Goal: Task Accomplishment & Management: Manage account settings

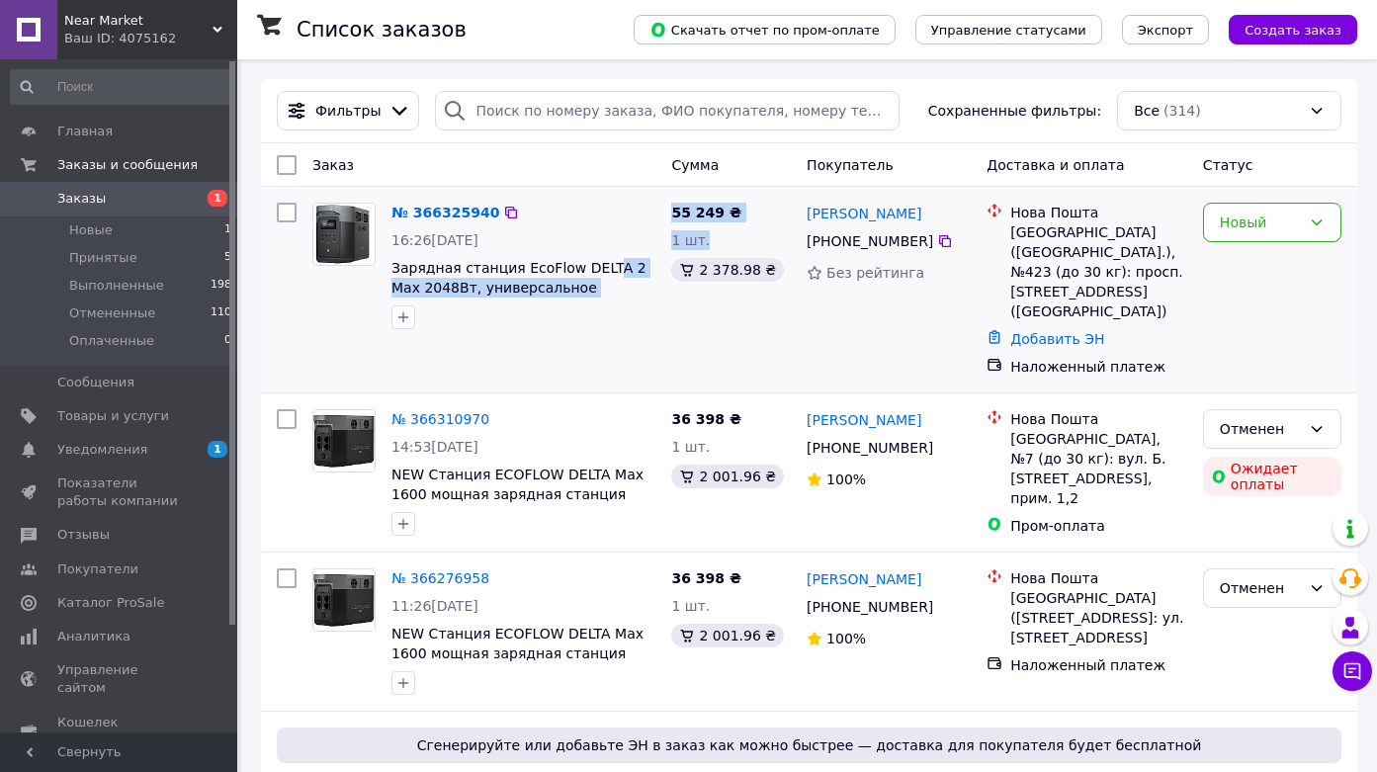
drag, startPoint x: 663, startPoint y: 267, endPoint x: 618, endPoint y: 276, distance: 46.3
click at [613, 276] on div "№ 366325940 16:26, 12.10.2025 Зарядная станция EcoFlow DELTA 2 Max 2048Вт, унив…" at bounding box center [809, 290] width 1080 height 190
click at [654, 287] on span "Зарядная станция EcoFlow DELTA 2 Max 2048Вт, универсальное решение для автономн…" at bounding box center [523, 278] width 264 height 40
drag, startPoint x: 659, startPoint y: 270, endPoint x: 516, endPoint y: 269, distance: 143.3
click at [516, 269] on div "№ 366325940 16:26, 12.10.2025 Зарядная станция EcoFlow DELTA 2 Max 2048Вт, унив…" at bounding box center [523, 266] width 280 height 142
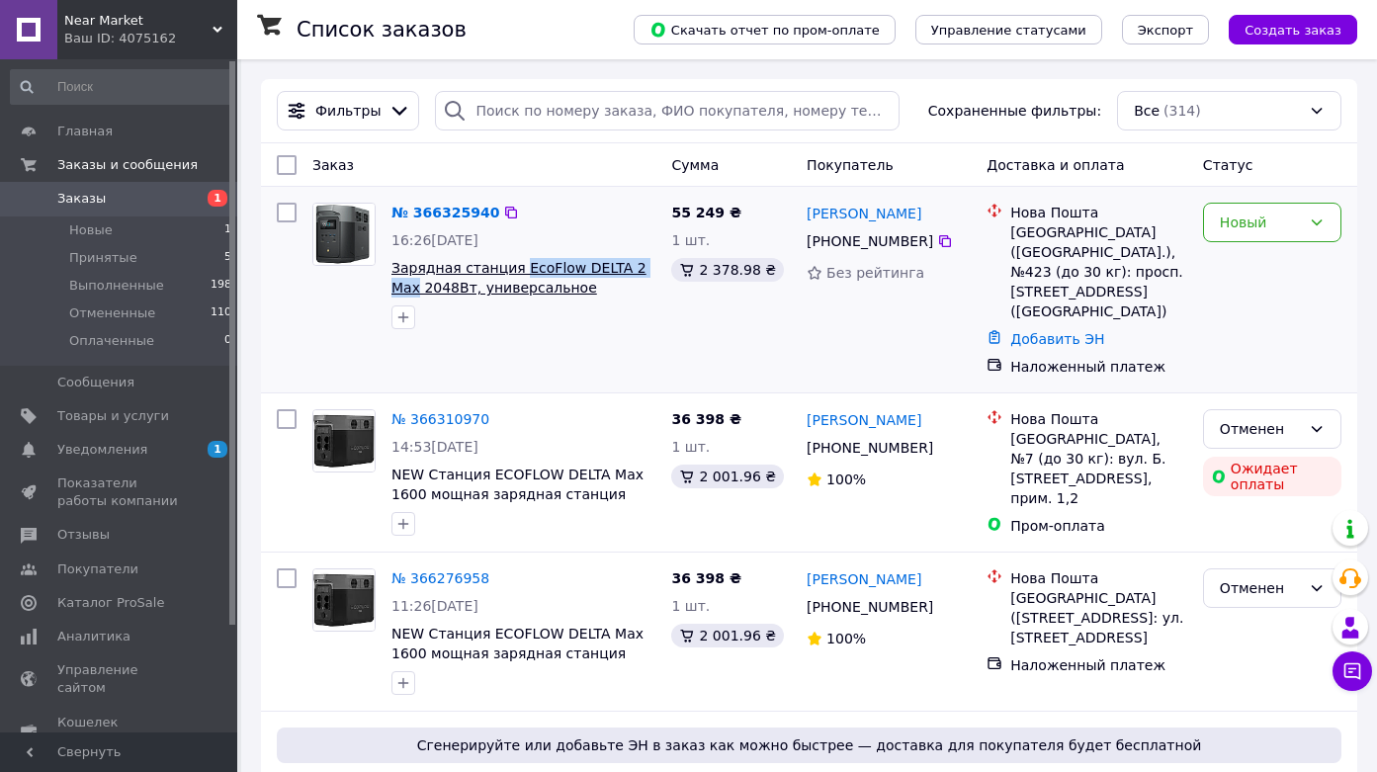
copy span "EcoFlow DELTA 2 Max"
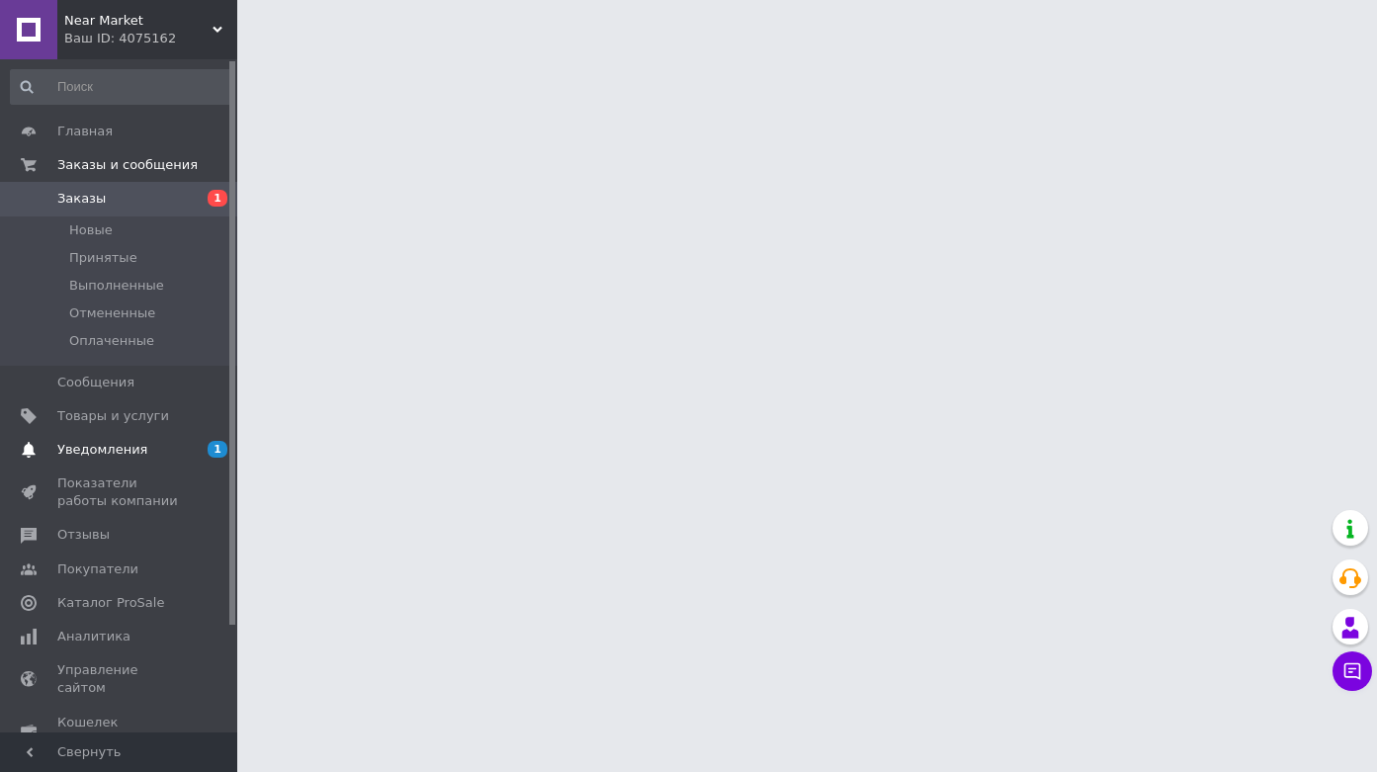
click at [112, 455] on span "Уведомления" at bounding box center [102, 450] width 90 height 18
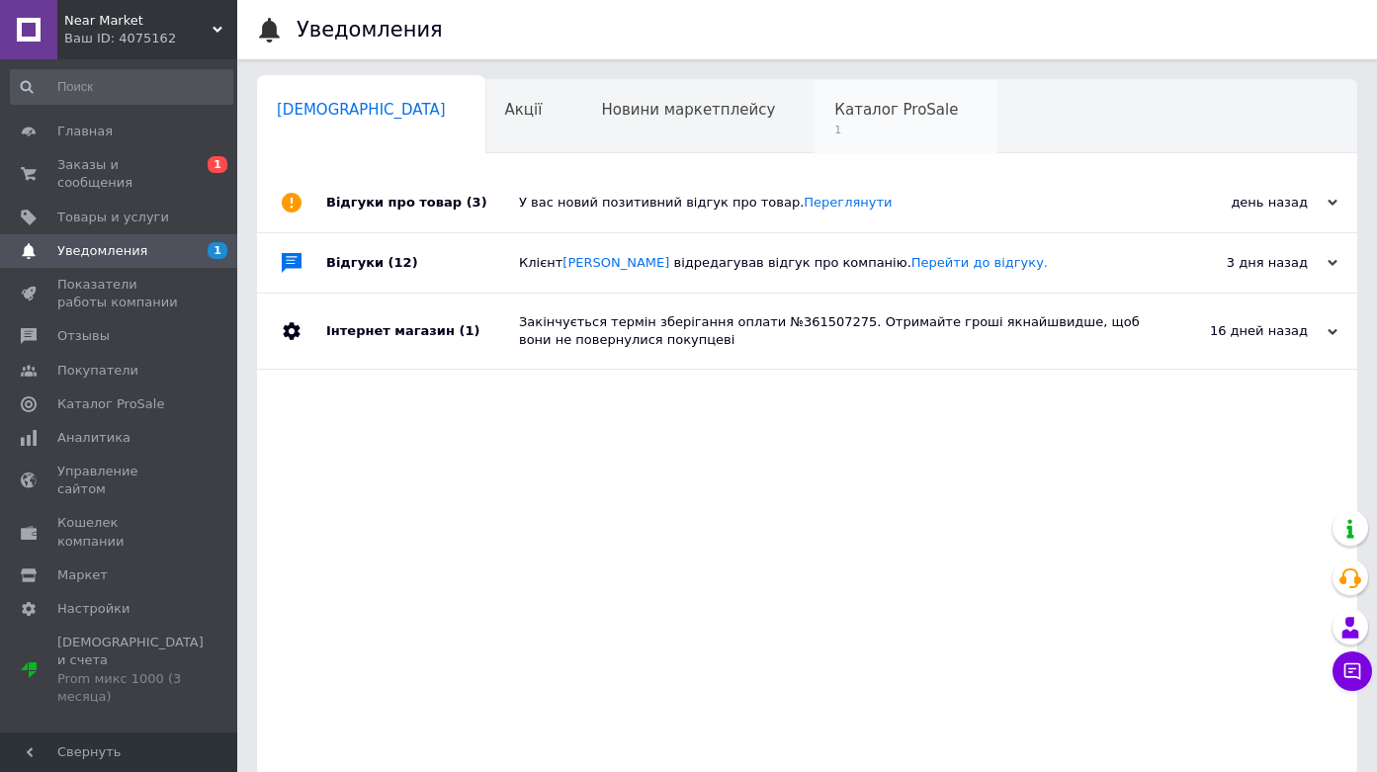
click at [834, 125] on span "1" at bounding box center [896, 130] width 124 height 15
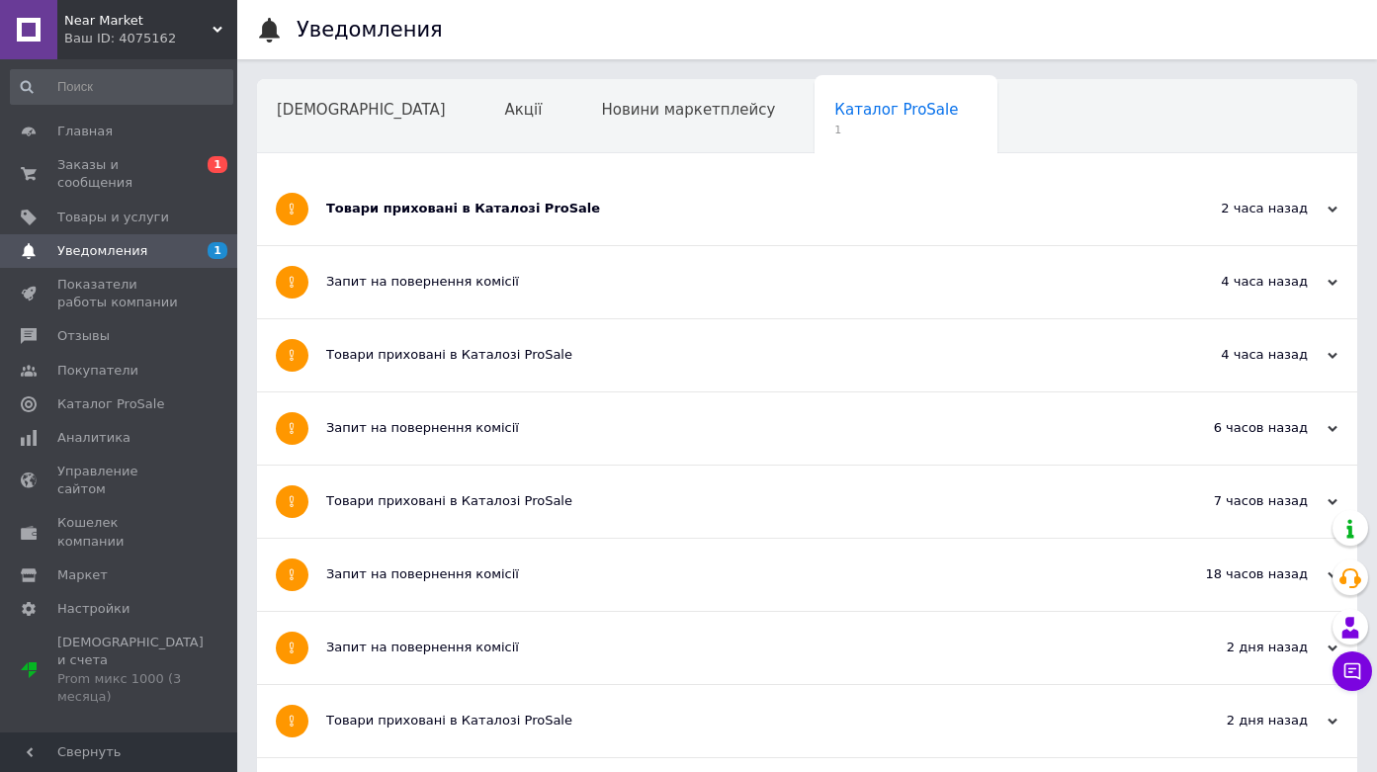
click at [637, 222] on div "Товари приховані в Каталозі ProSale" at bounding box center [732, 209] width 813 height 72
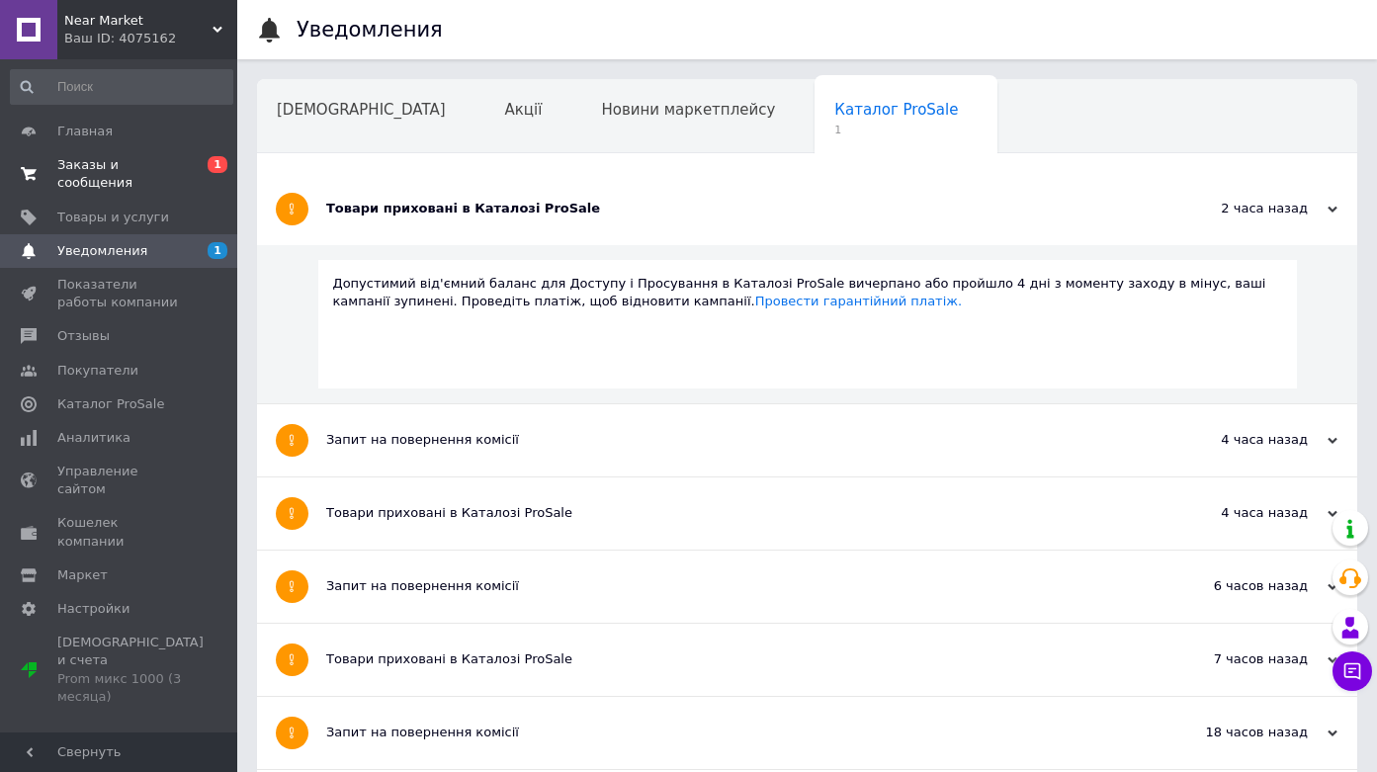
click at [202, 174] on span "0 1" at bounding box center [210, 174] width 54 height 36
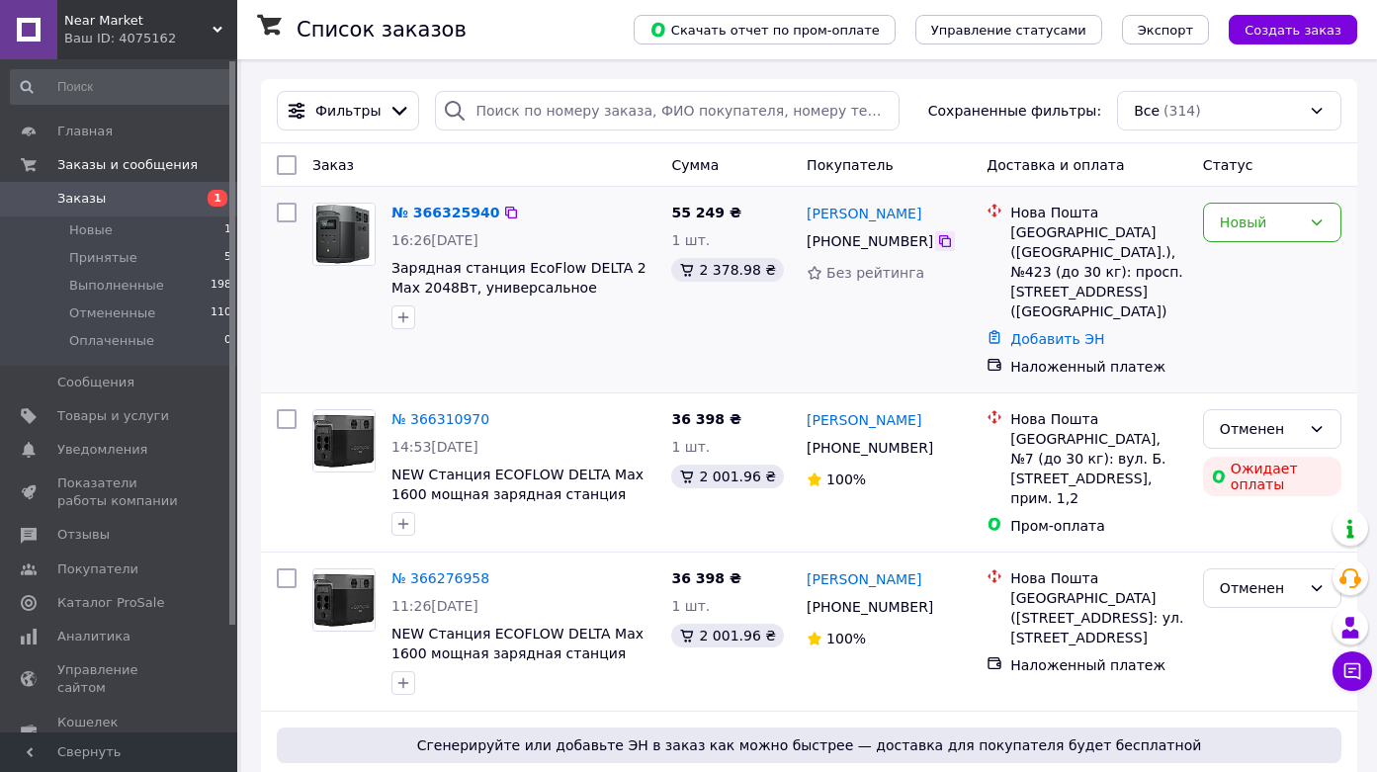
click at [945, 242] on icon at bounding box center [945, 241] width 16 height 16
drag, startPoint x: 804, startPoint y: 212, endPoint x: 928, endPoint y: 251, distance: 129.4
click at [928, 251] on div "Дмитро Плечко +380 67 209 40 29 Без рейтинга" at bounding box center [888, 290] width 180 height 190
copy div "Дмитро Плечко +380 67 209 40 29"
click at [659, 281] on div "№ 366325940 16:26, 12.10.2025 Зарядная станция EcoFlow DELTA 2 Max 2048Вт, унив…" at bounding box center [523, 266] width 280 height 142
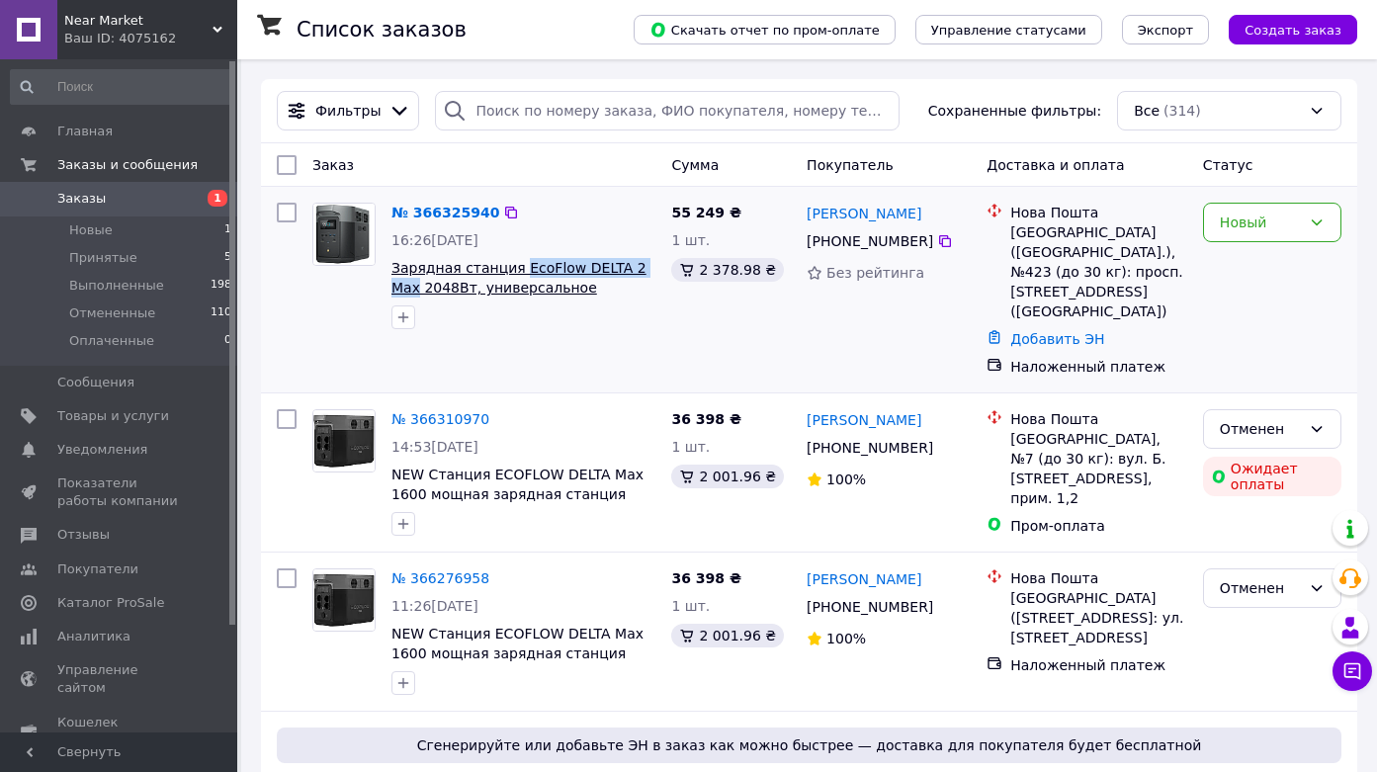
drag, startPoint x: 658, startPoint y: 266, endPoint x: 517, endPoint y: 263, distance: 141.3
click at [517, 263] on div "№ 366325940 16:26, 12.10.2025 Зарядная станция EcoFlow DELTA 2 Max 2048Вт, унив…" at bounding box center [523, 266] width 280 height 142
copy span "EcoFlow DELTA 2 Max"
click at [1263, 230] on div "Новый" at bounding box center [1259, 222] width 81 height 22
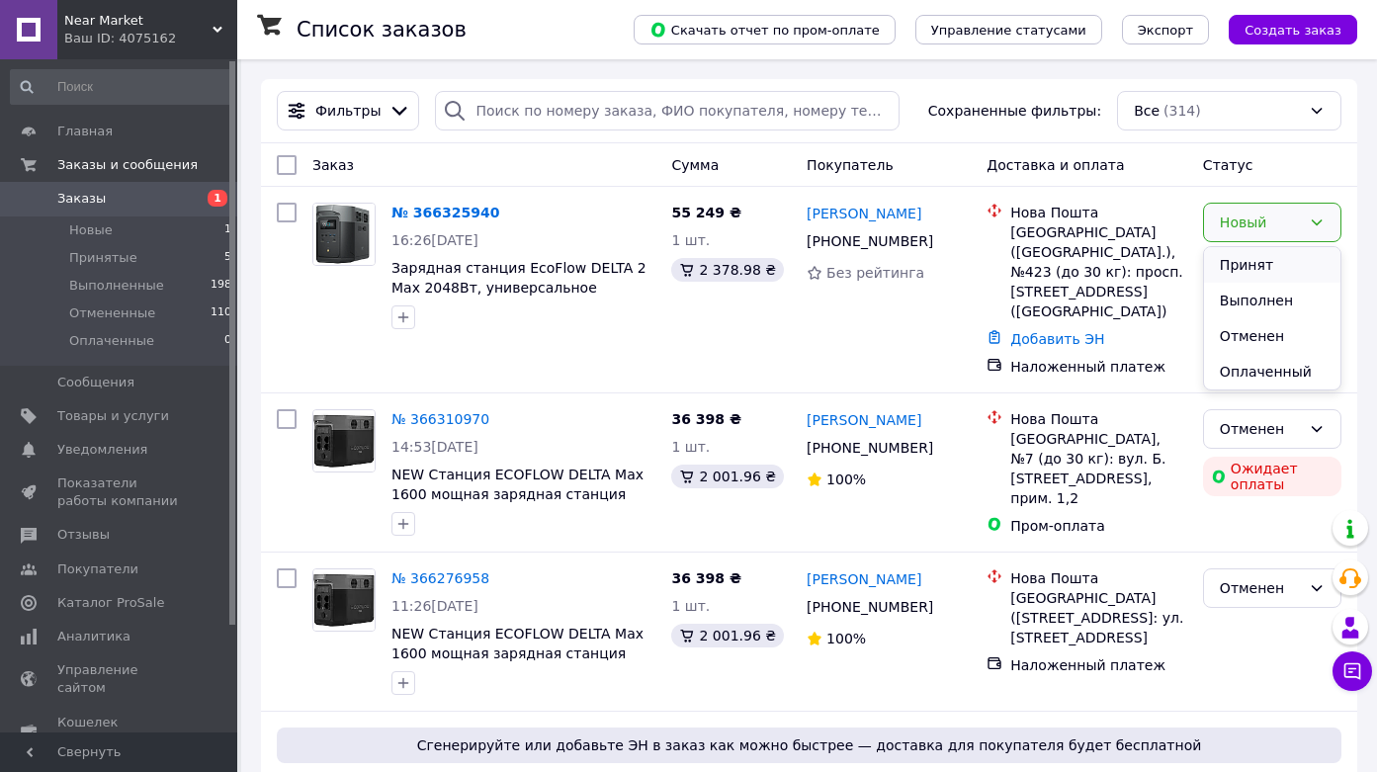
click at [1263, 267] on li "Принят" at bounding box center [1272, 265] width 136 height 36
click at [455, 210] on link "№ 366325940" at bounding box center [440, 213] width 98 height 16
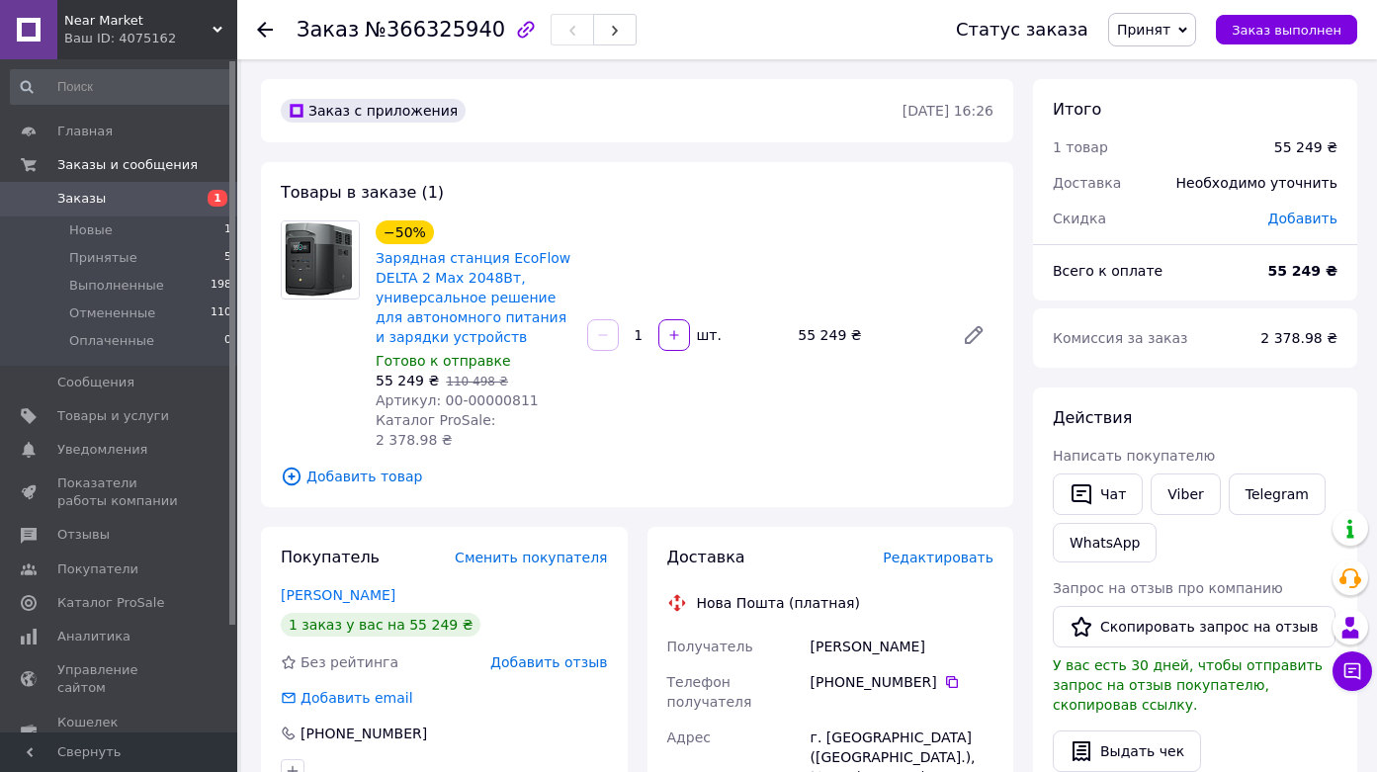
click at [256, 34] on div "Заказ №366325940 Статус заказа Принят Выполнен Отменен Оплаченный Заказ выполнен" at bounding box center [806, 29] width 1139 height 59
click at [259, 31] on use at bounding box center [265, 30] width 16 height 16
